Goal: Task Accomplishment & Management: Manage account settings

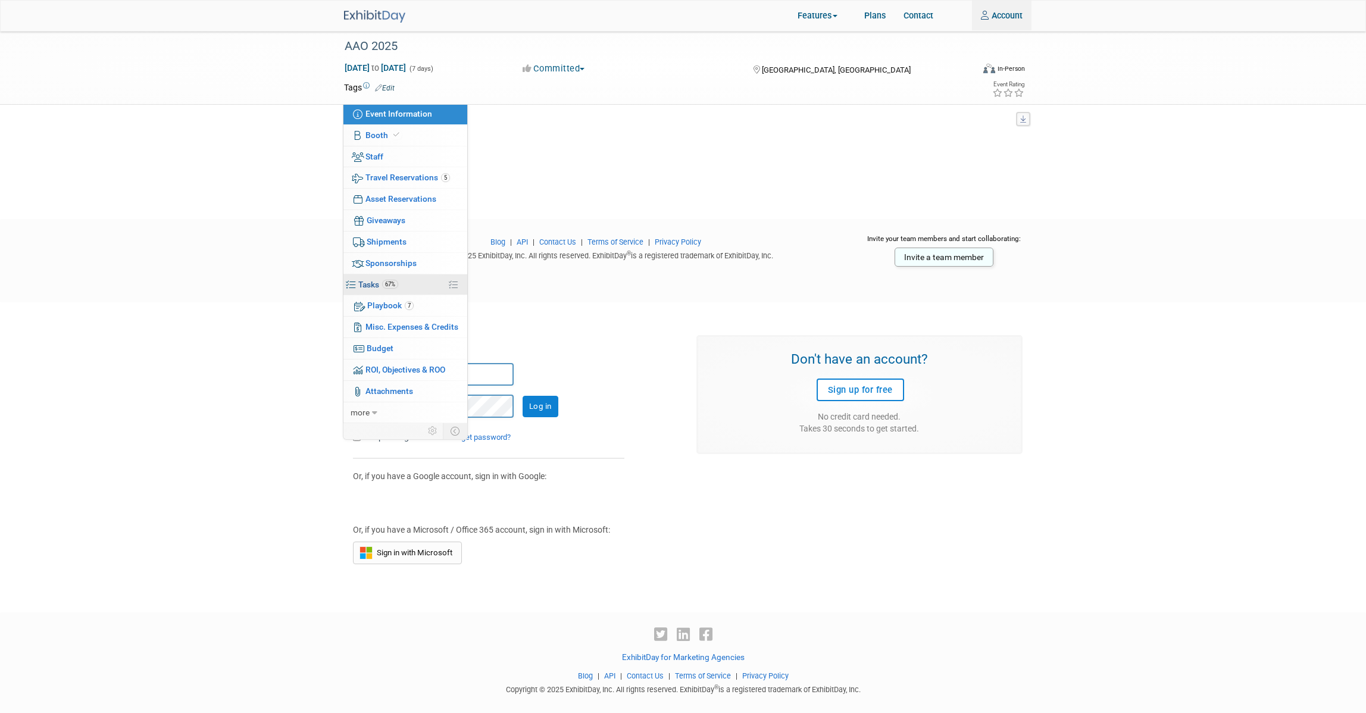
click at [400, 280] on link "67% Tasks 67%" at bounding box center [406, 284] width 124 height 21
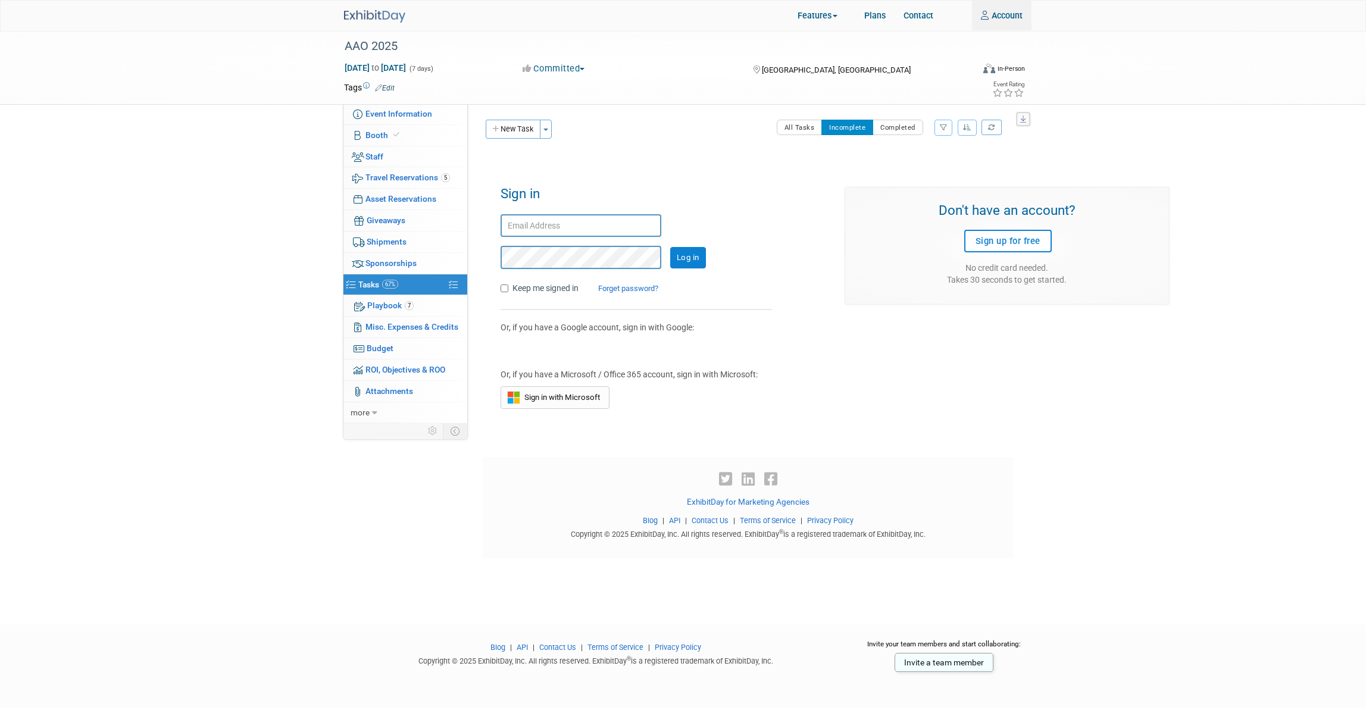
click at [530, 216] on input "text" at bounding box center [581, 225] width 161 height 23
type input "[EMAIL_ADDRESS][DOMAIN_NAME]"
click at [503, 285] on input "Keep me signed in" at bounding box center [505, 289] width 8 height 8
checkbox input "true"
click at [688, 257] on input "Log in" at bounding box center [688, 257] width 36 height 21
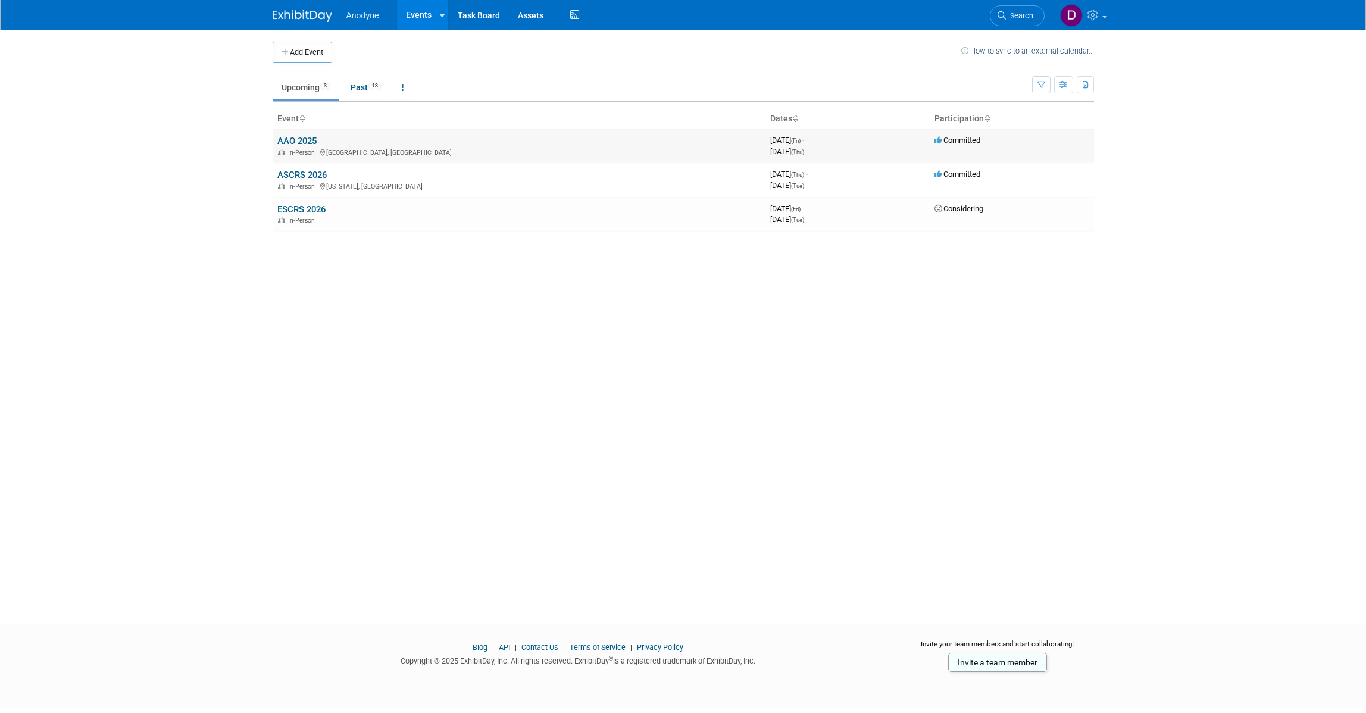
click at [298, 144] on link "AAO 2025" at bounding box center [296, 141] width 39 height 11
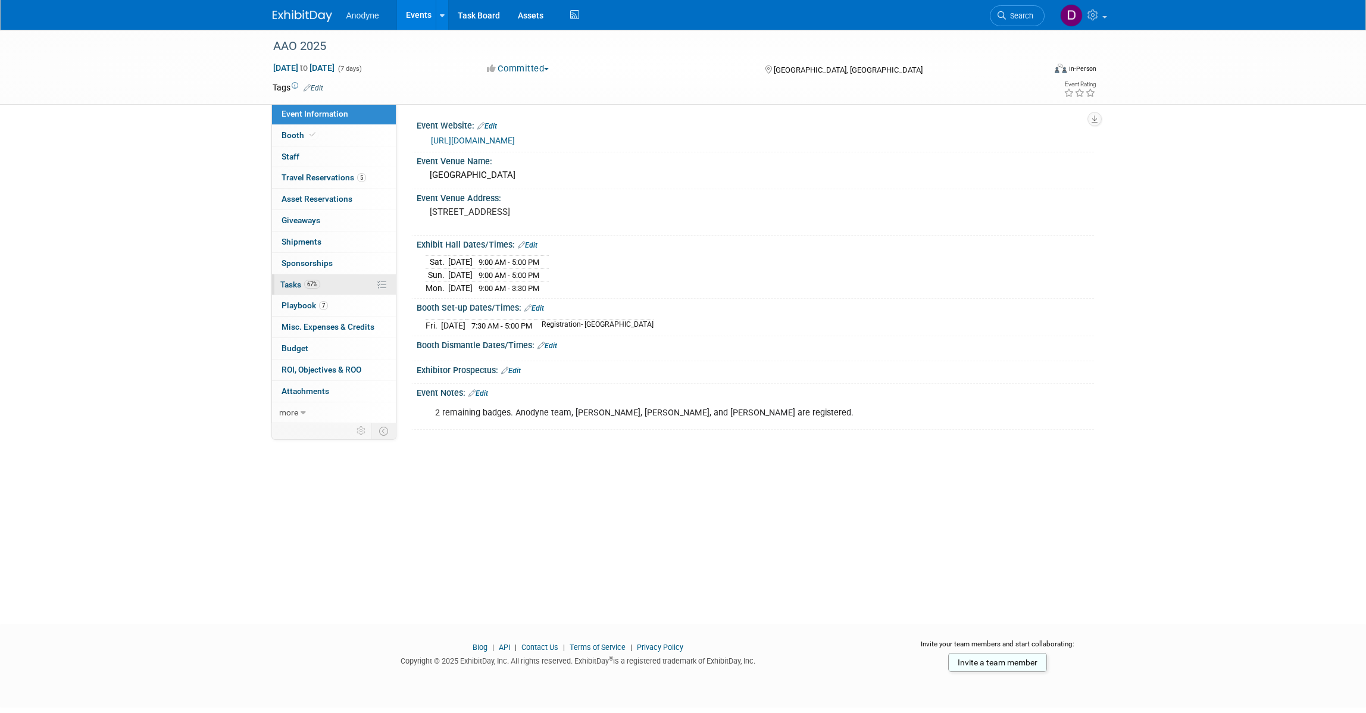
click at [336, 275] on link "67% Tasks 67%" at bounding box center [334, 284] width 124 height 21
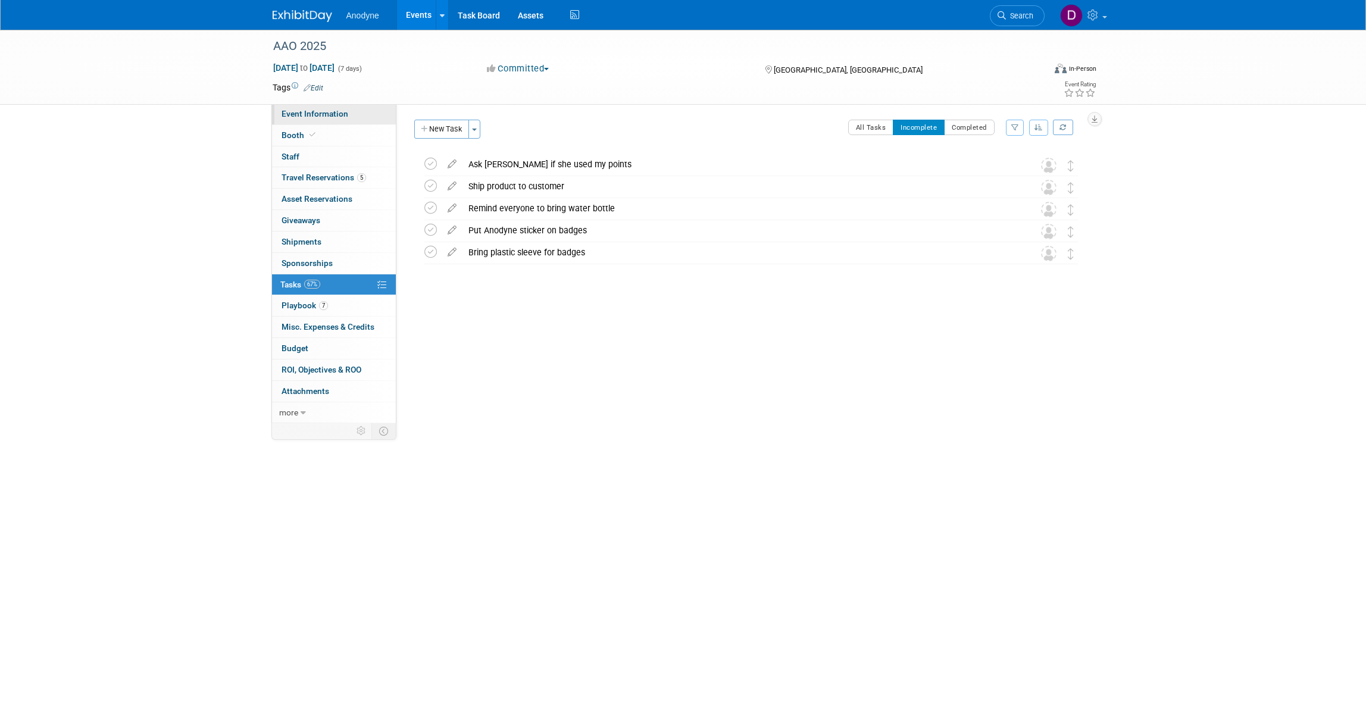
click at [299, 115] on span "Event Information" at bounding box center [315, 114] width 67 height 10
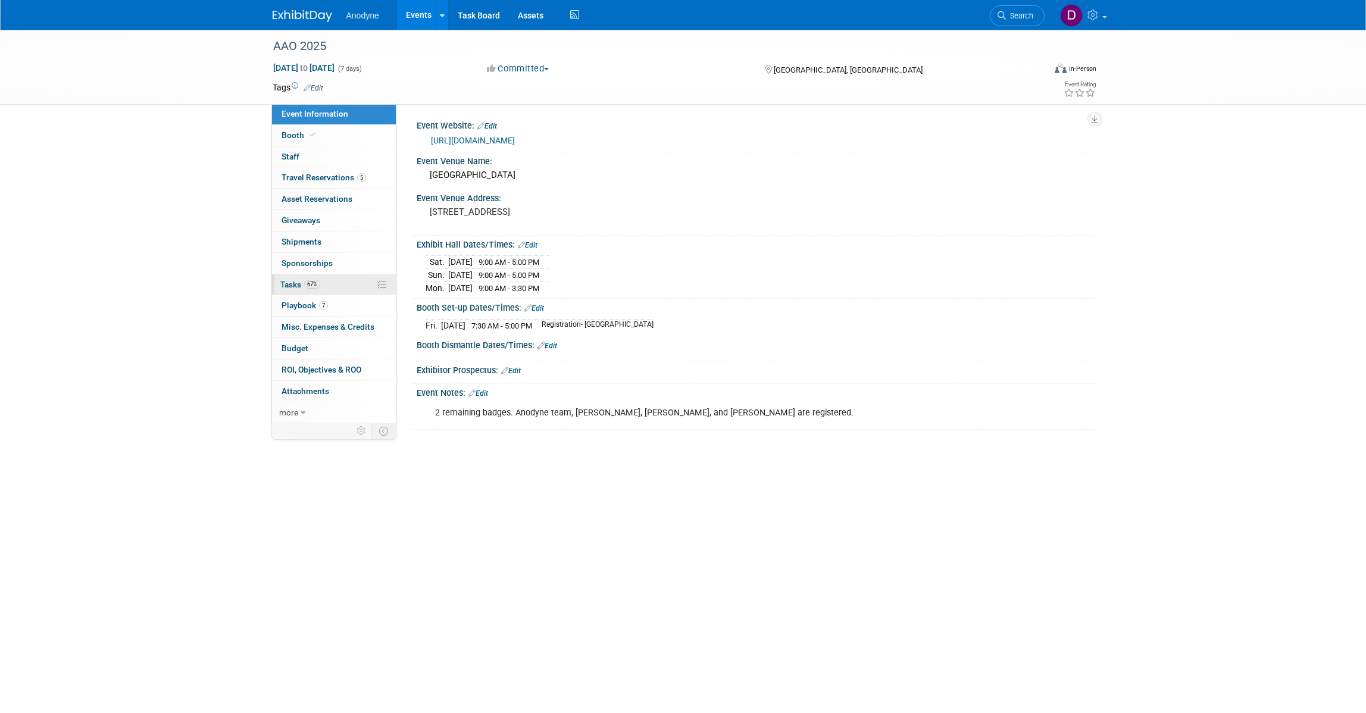
click at [338, 284] on link "67% Tasks 67%" at bounding box center [334, 284] width 124 height 21
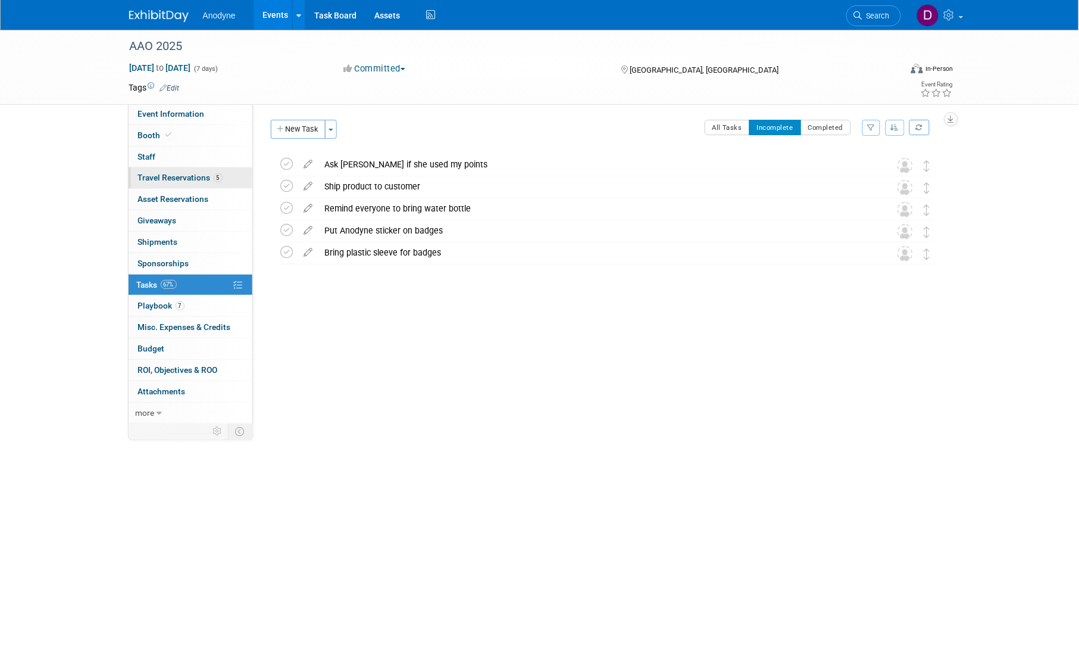
click at [192, 176] on span "Travel Reservations 5" at bounding box center [180, 178] width 85 height 10
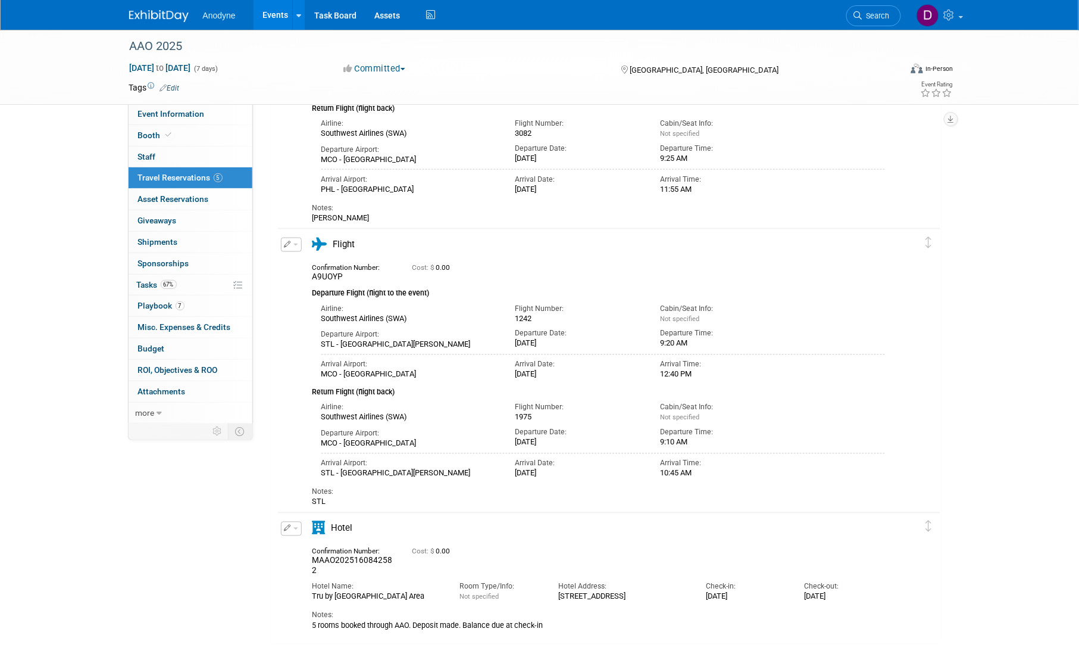
scroll to position [441, 0]
